Goal: Transaction & Acquisition: Purchase product/service

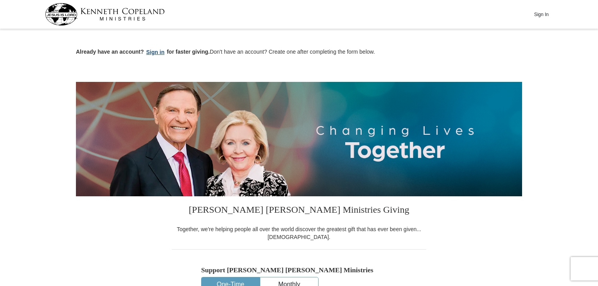
click at [154, 52] on button "Sign in" at bounding box center [155, 52] width 23 height 9
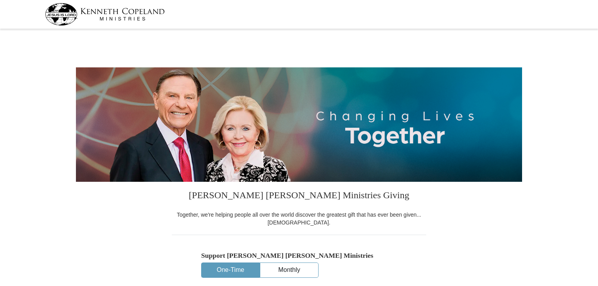
select select "TN"
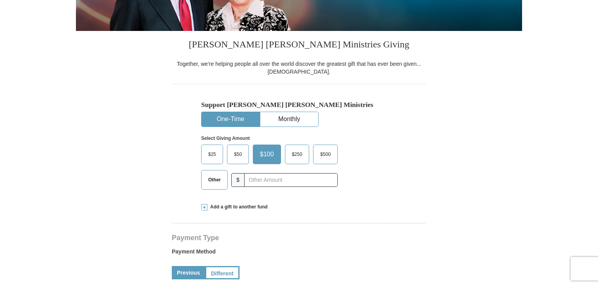
scroll to position [152, 0]
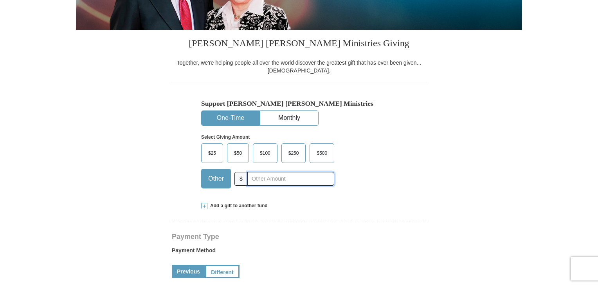
click at [259, 178] on input "text" at bounding box center [290, 179] width 87 height 14
type input "75.00"
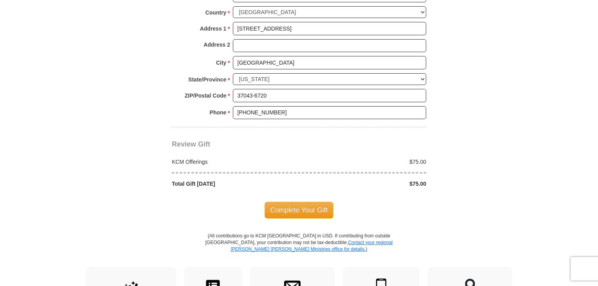
scroll to position [611, 0]
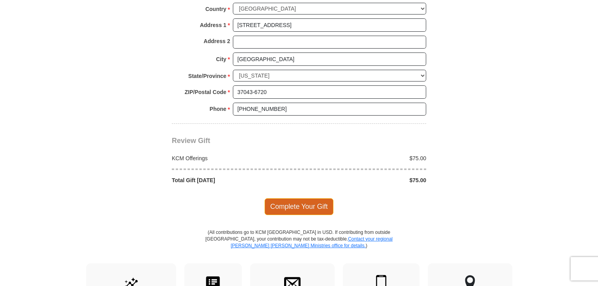
click at [294, 201] on span "Complete Your Gift" at bounding box center [299, 206] width 69 height 16
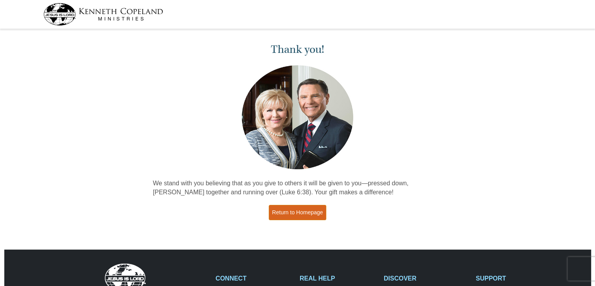
click at [294, 212] on link "Return to Homepage" at bounding box center [298, 212] width 58 height 15
